Goal: Information Seeking & Learning: Learn about a topic

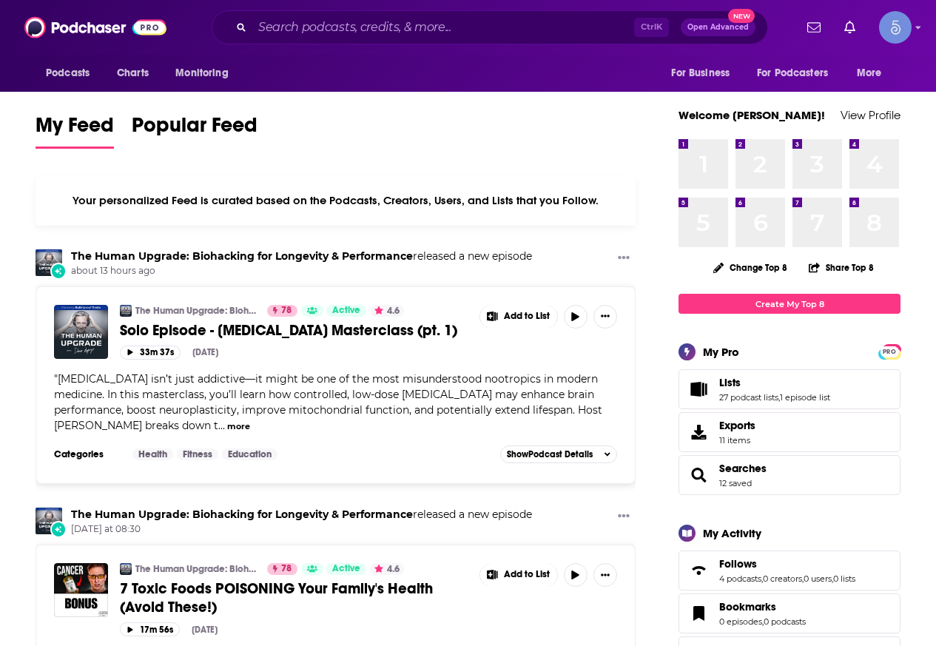
click at [391, 39] on div "Ctrl K Open Advanced New" at bounding box center [490, 27] width 556 height 34
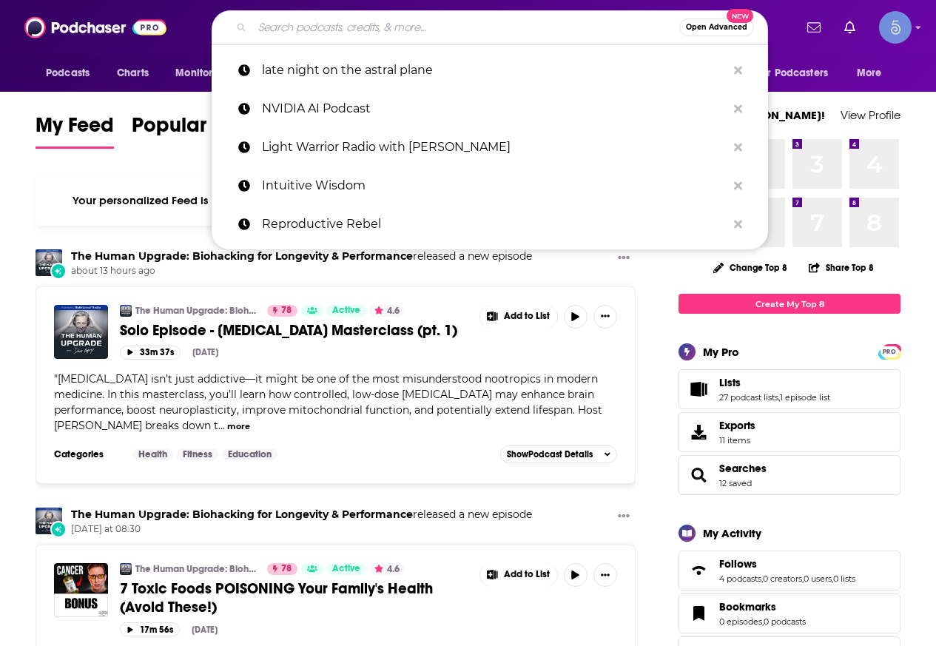
click at [391, 30] on input "Search podcasts, credits, & more..." at bounding box center [465, 28] width 427 height 24
paste input "[PERSON_NAME]"
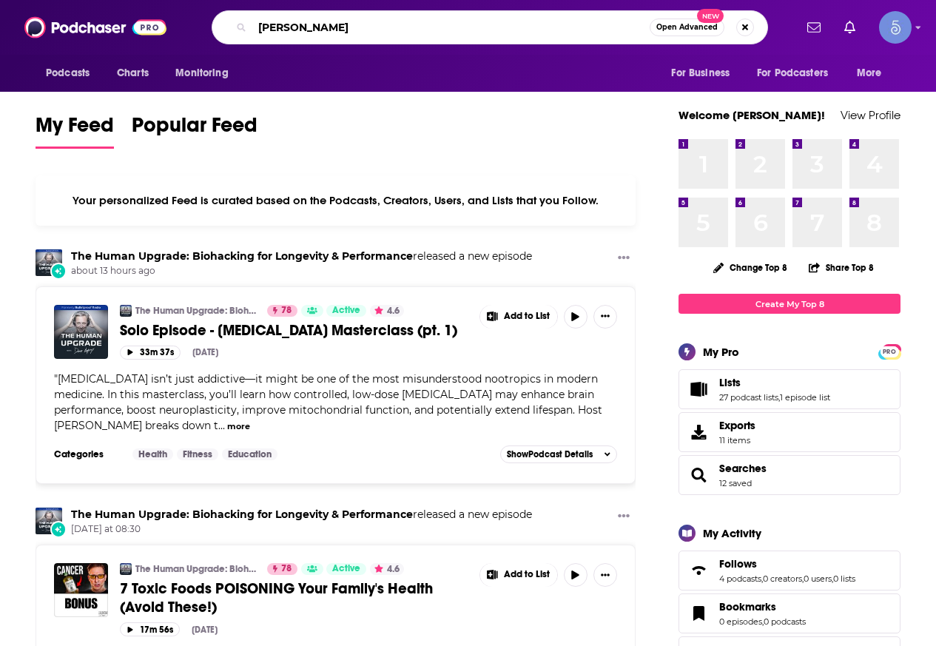
type input "[PERSON_NAME]"
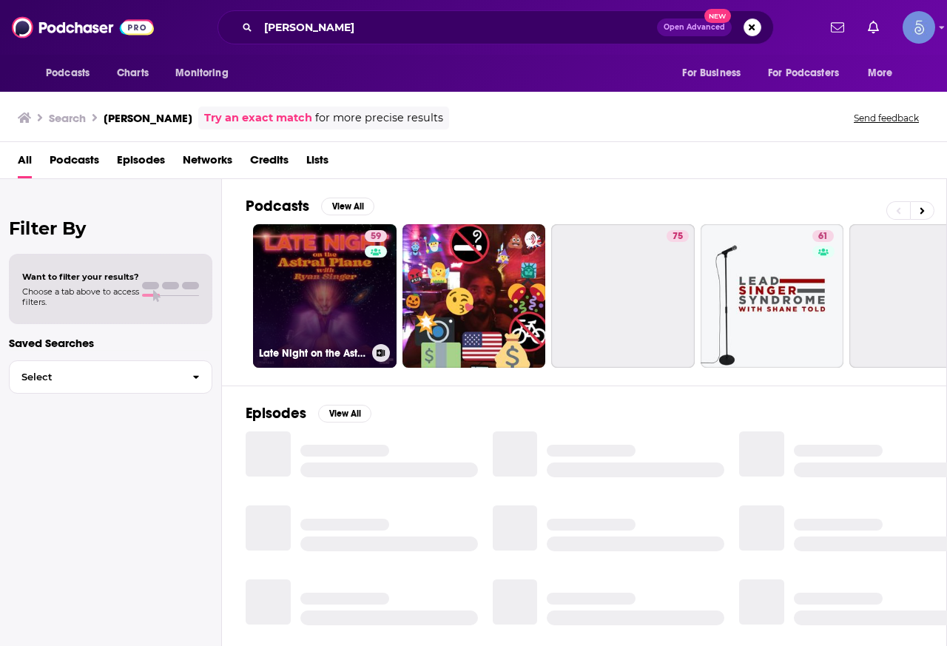
click at [337, 277] on link "59 Late Night on the Astral Plane with [PERSON_NAME]" at bounding box center [324, 295] width 143 height 143
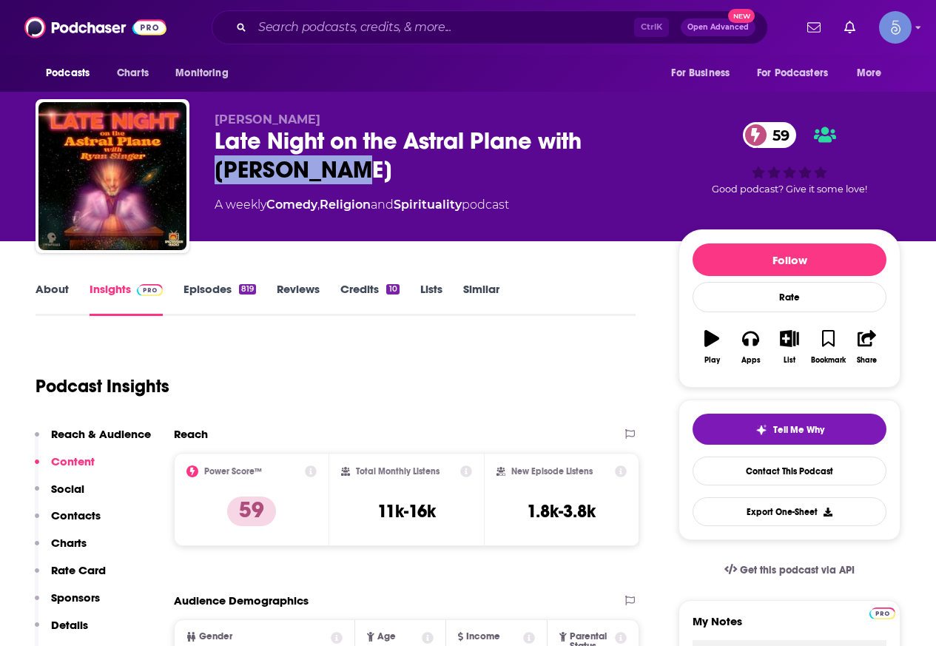
drag, startPoint x: 348, startPoint y: 173, endPoint x: 202, endPoint y: 170, distance: 145.7
click at [202, 170] on div "[PERSON_NAME] Late Night on the Astral Plane with [PERSON_NAME] 59 A weekly Com…" at bounding box center [468, 179] width 865 height 160
copy h2 "[PERSON_NAME]"
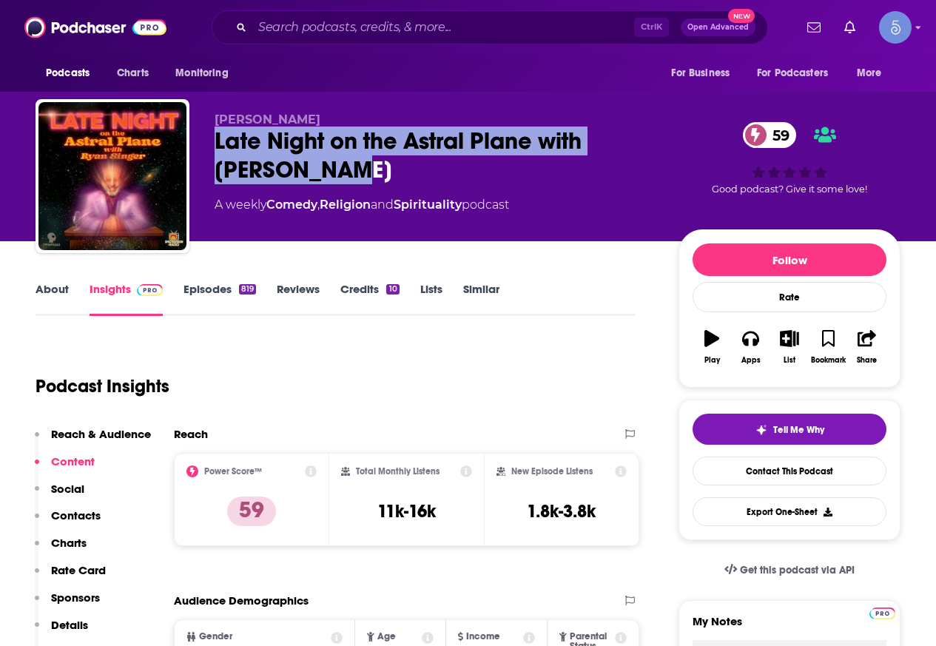
drag, startPoint x: 198, startPoint y: 131, endPoint x: 356, endPoint y: 163, distance: 161.6
click at [356, 163] on div "[PERSON_NAME] Late Night on the Astral Plane with [PERSON_NAME] 59 A weekly Com…" at bounding box center [468, 179] width 865 height 160
copy h2 "Late Night on the Astral Plane with [PERSON_NAME]"
click at [396, 171] on div "Late Night on the Astral Plane with [PERSON_NAME] 59" at bounding box center [434, 155] width 440 height 58
drag, startPoint x: 356, startPoint y: 161, endPoint x: 212, endPoint y: 149, distance: 144.7
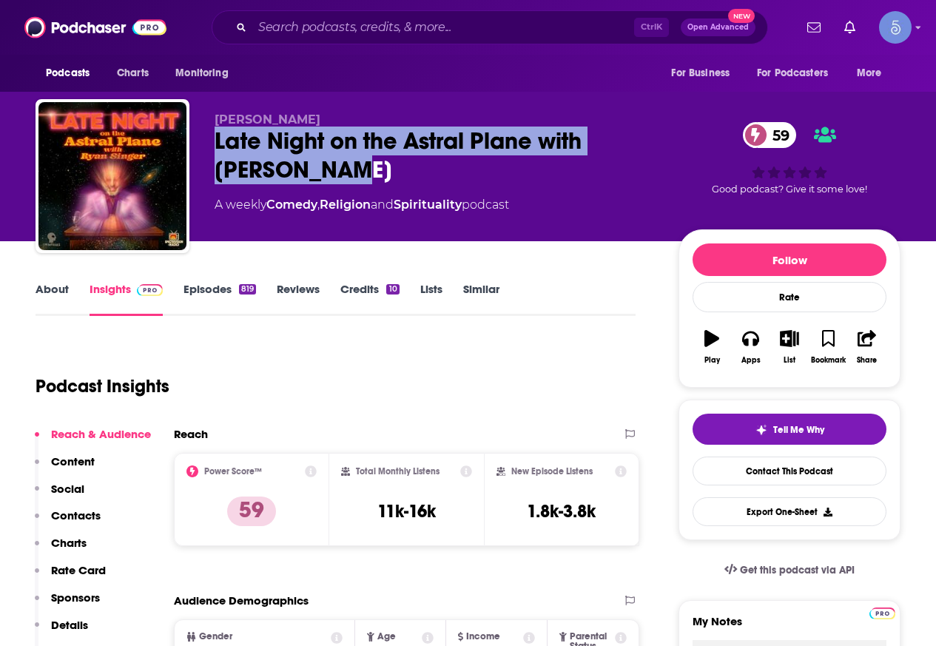
click at [212, 149] on div "[PERSON_NAME] Late Night on the Astral Plane with [PERSON_NAME] 59 A weekly Com…" at bounding box center [468, 179] width 865 height 160
copy h2 "Late Night on the Astral Plane with [PERSON_NAME]"
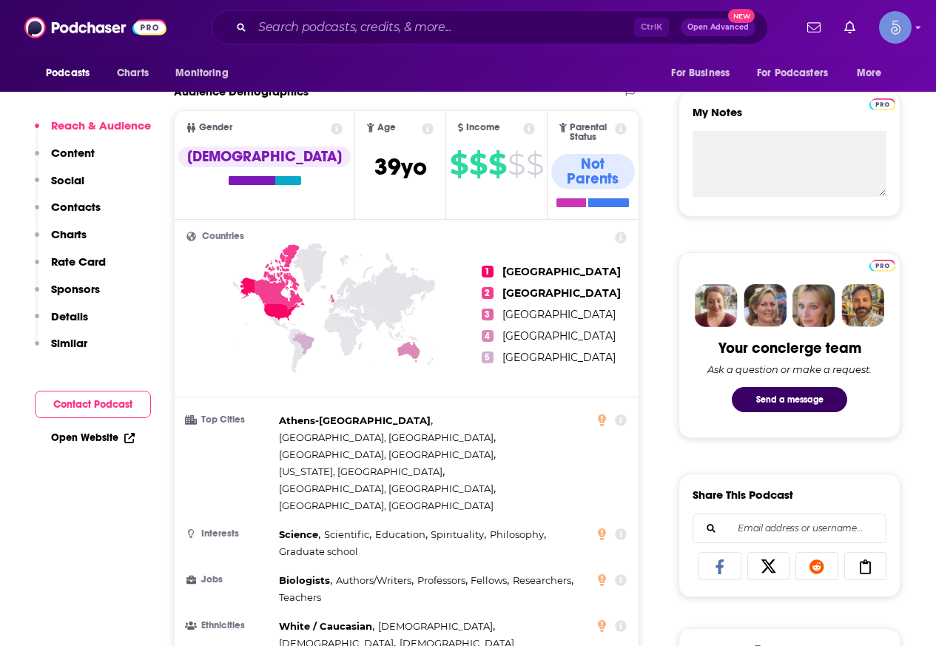
scroll to position [518, 0]
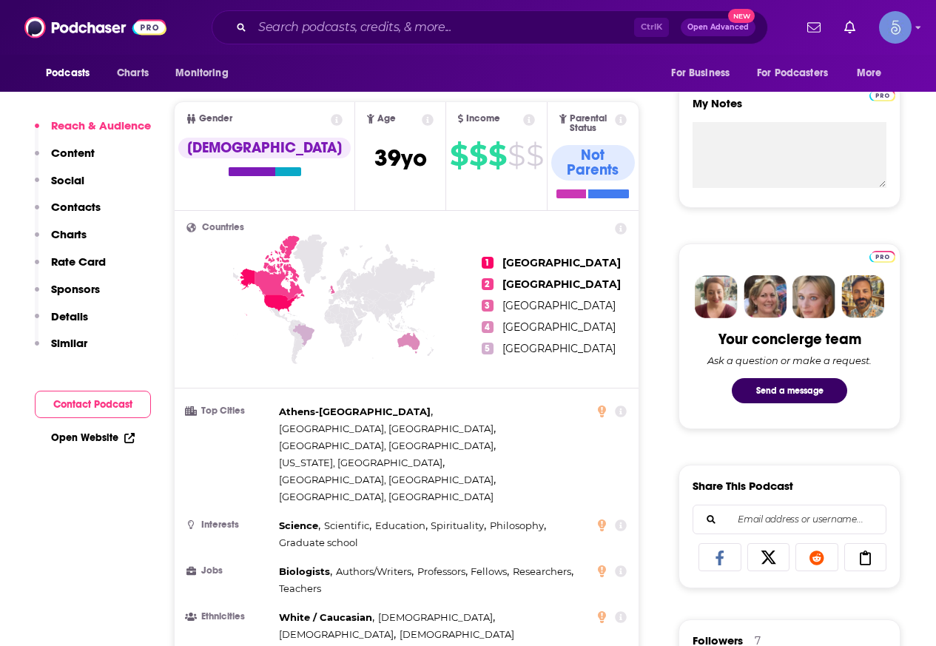
click at [593, 80] on div "Podcasts Charts Monitoring For Business For Podcasters More" at bounding box center [468, 73] width 936 height 37
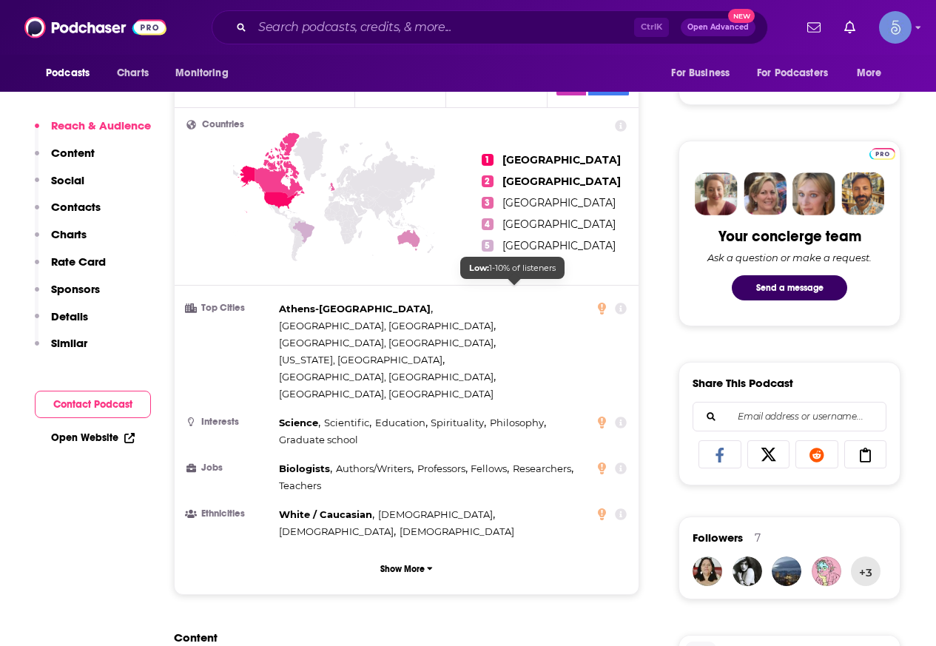
scroll to position [814, 0]
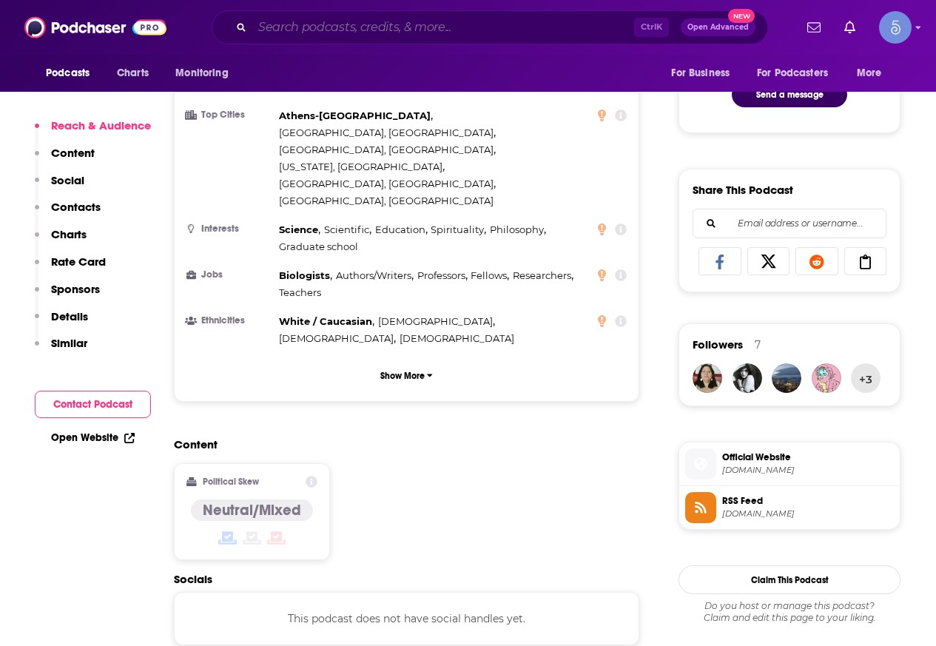
click at [393, 24] on input "Search podcasts, credits, & more..." at bounding box center [443, 28] width 382 height 24
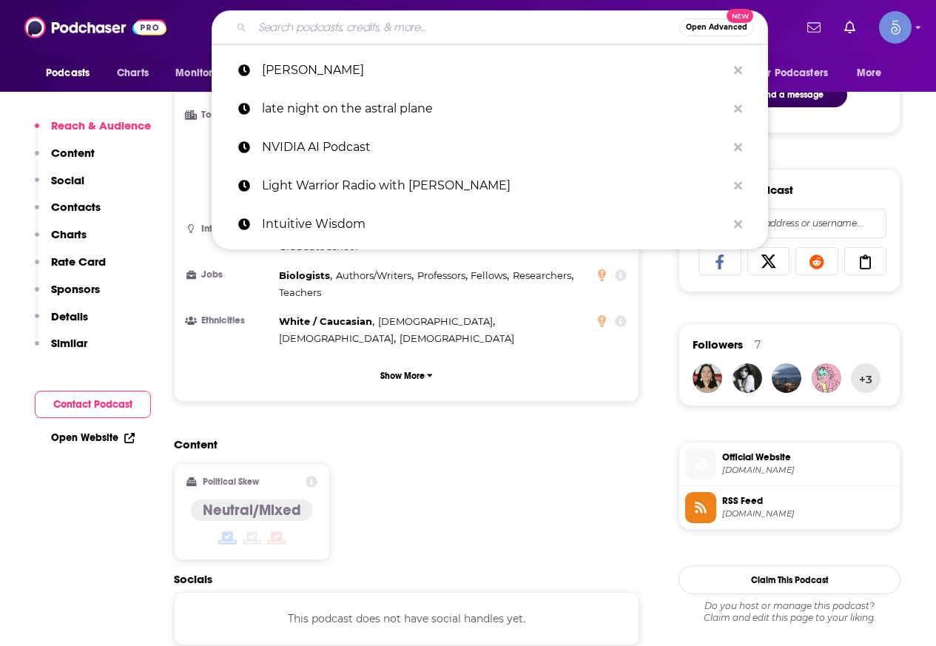
paste input "The Nourished CEO Podcast"
type input "The Nourished CEO Podcast"
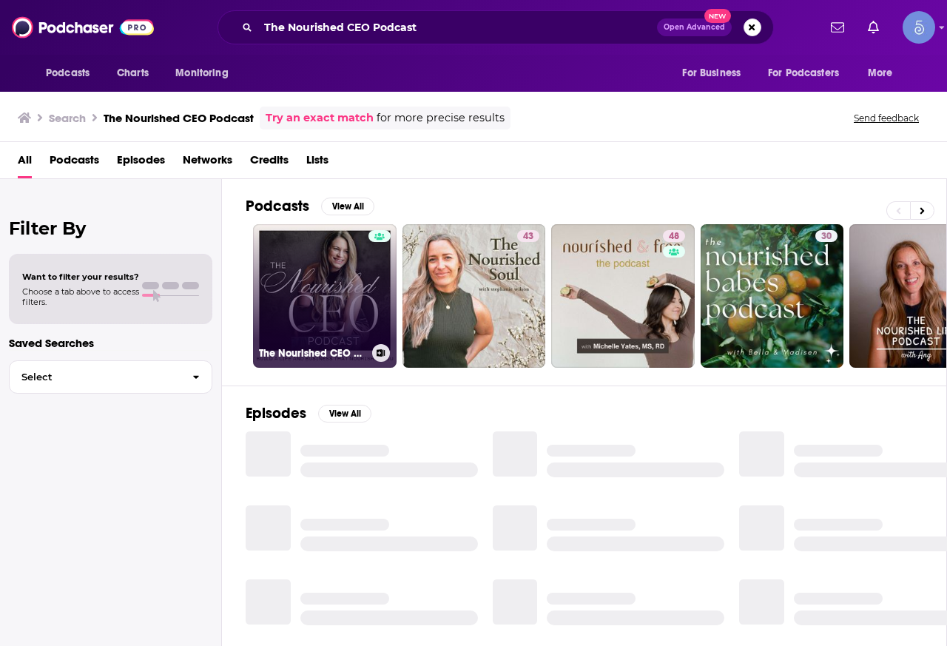
click at [337, 296] on link "The Nourished CEO Podcast" at bounding box center [324, 295] width 143 height 143
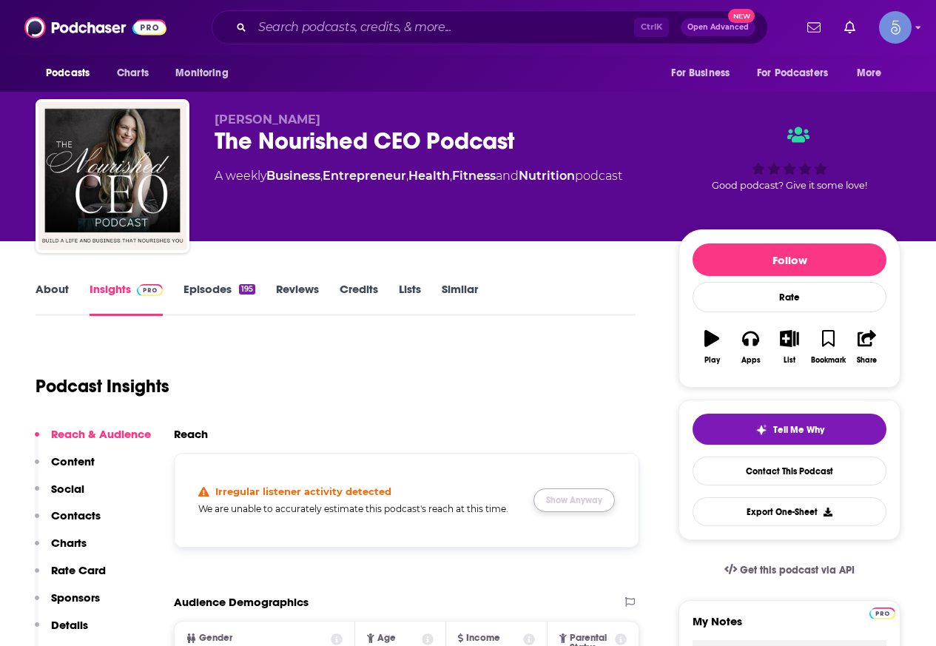
click at [572, 501] on button "Show Anyway" at bounding box center [573, 500] width 81 height 24
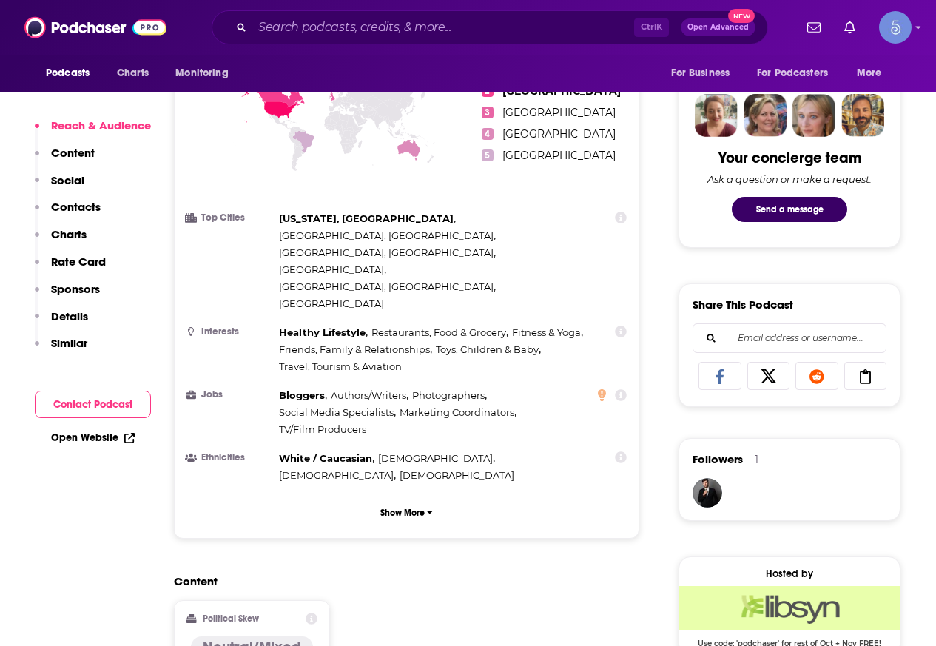
scroll to position [888, 0]
